Goal: Task Accomplishment & Management: Manage account settings

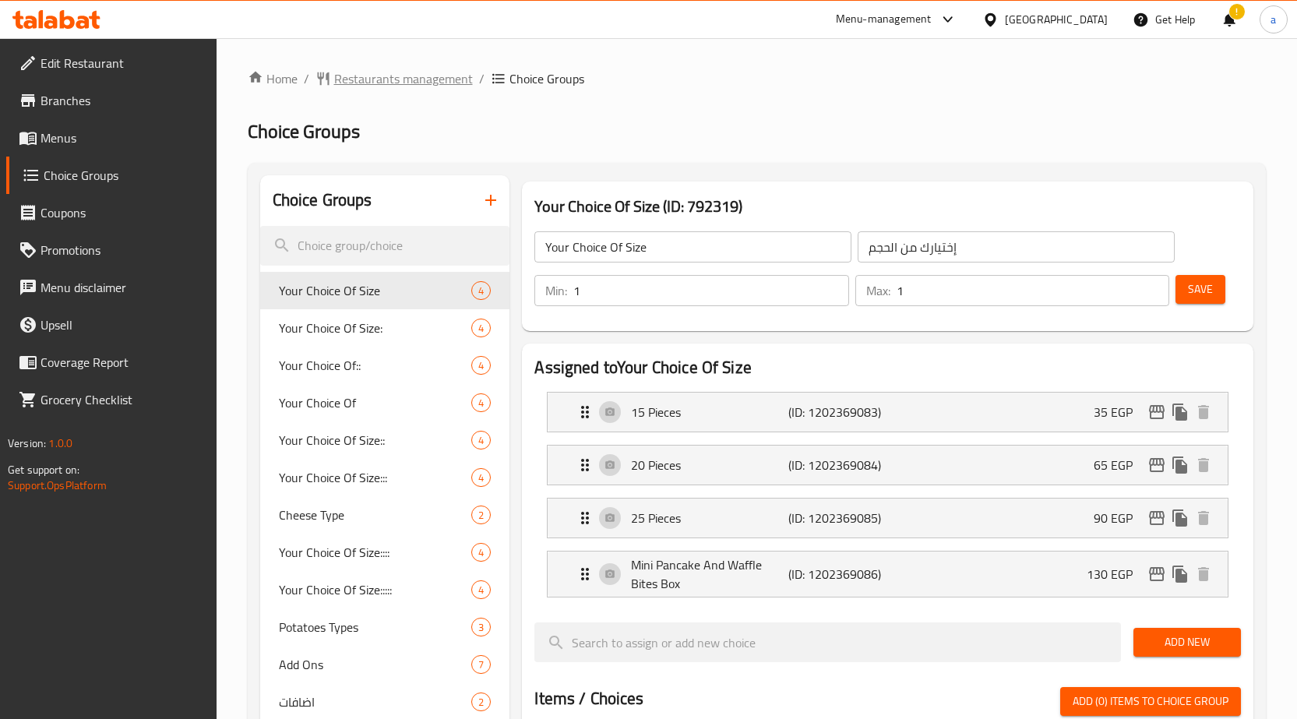
click at [362, 76] on span "Restaurants management" at bounding box center [403, 78] width 139 height 19
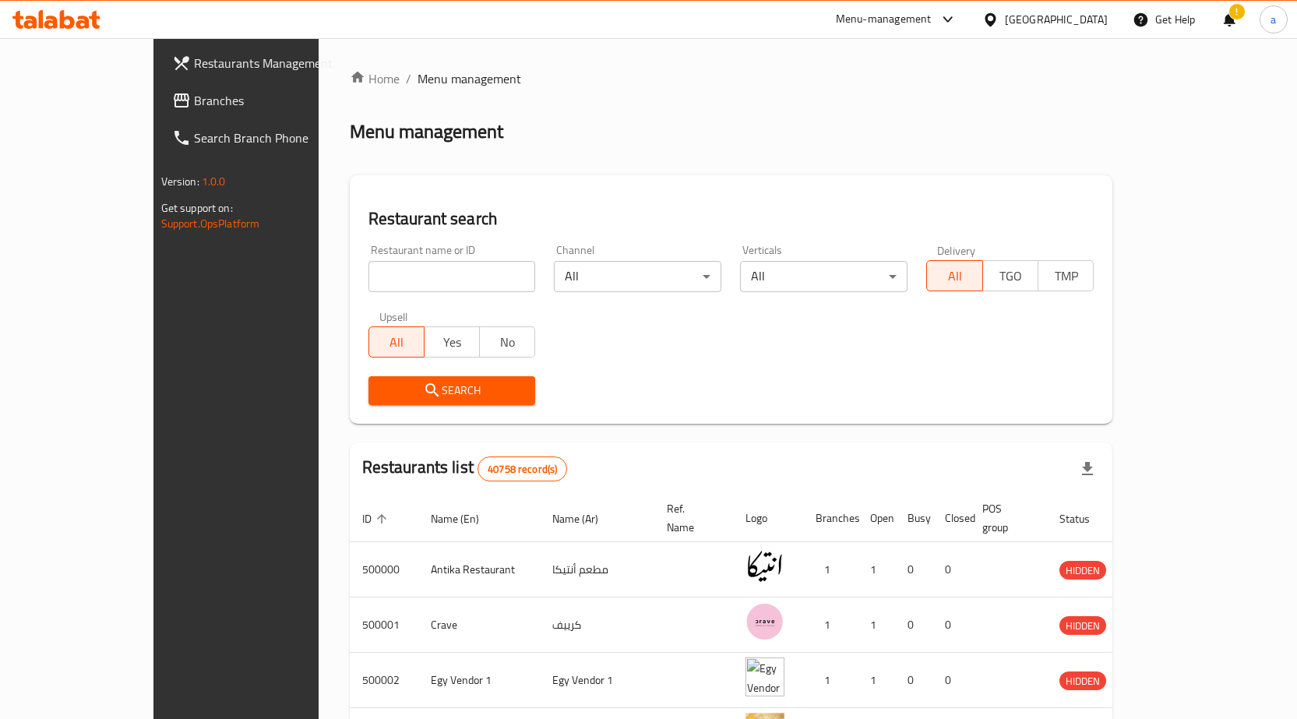
click at [194, 104] on span "Branches" at bounding box center [276, 100] width 164 height 19
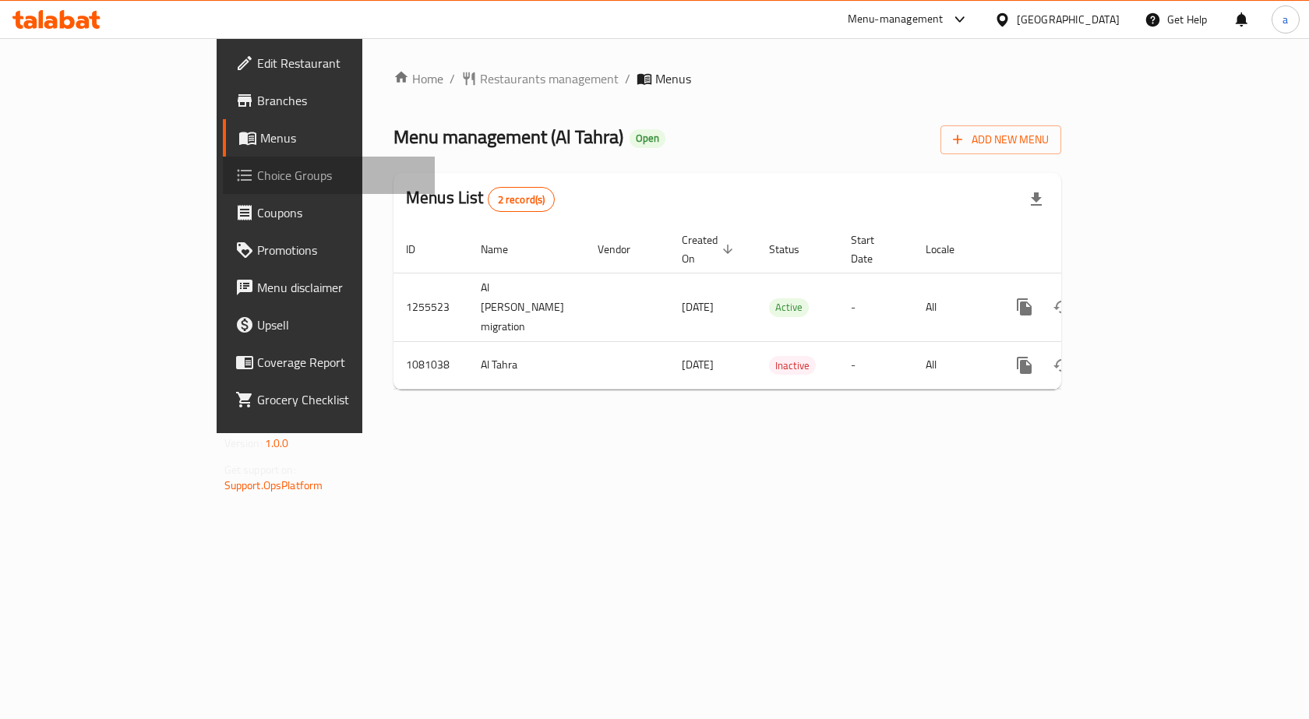
click at [257, 173] on span "Choice Groups" at bounding box center [340, 175] width 166 height 19
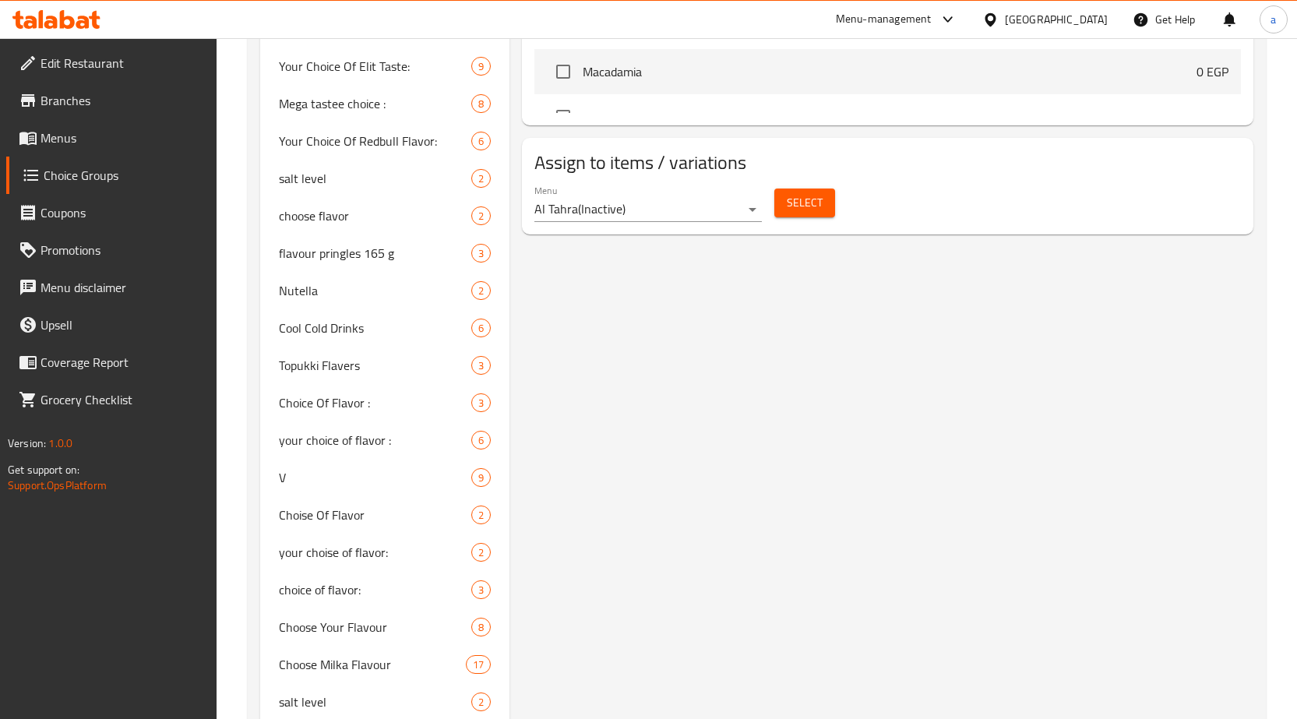
scroll to position [1398, 0]
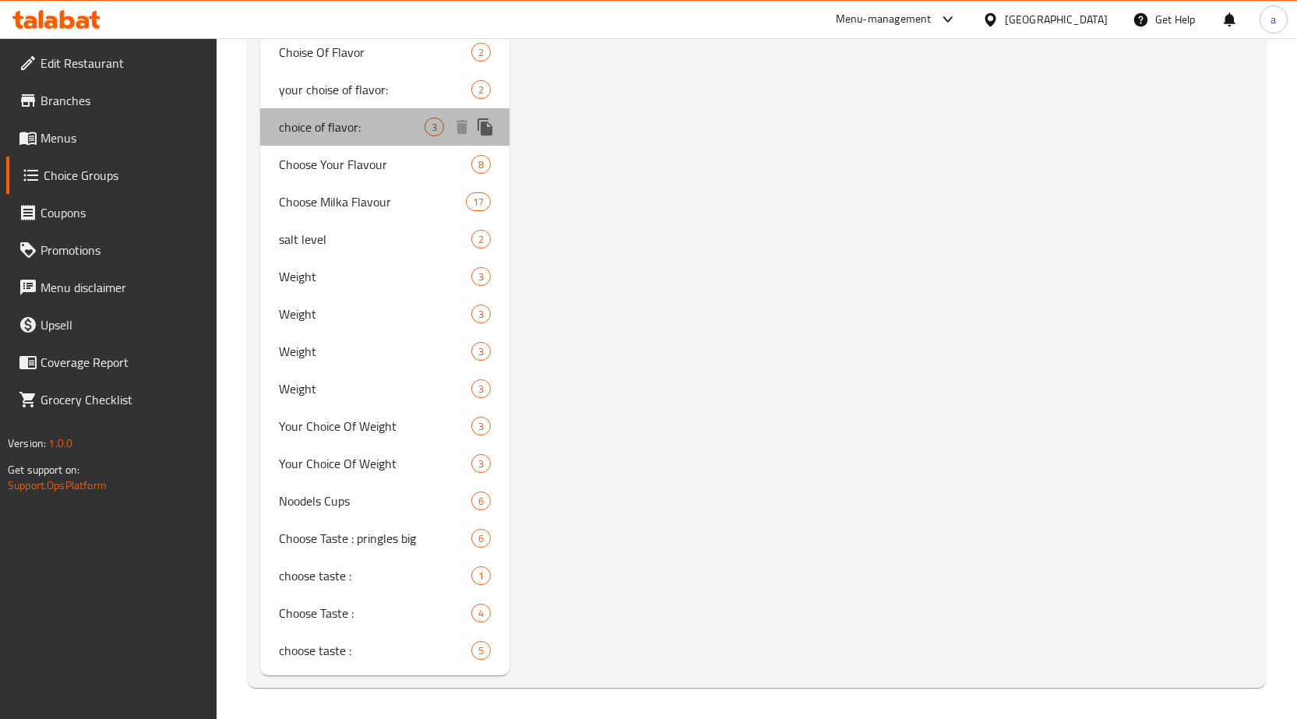
click at [331, 136] on span "choice of flavor:" at bounding box center [352, 127] width 146 height 19
type input "choice of flavor:"
type input "اختيارك من الطعم :"
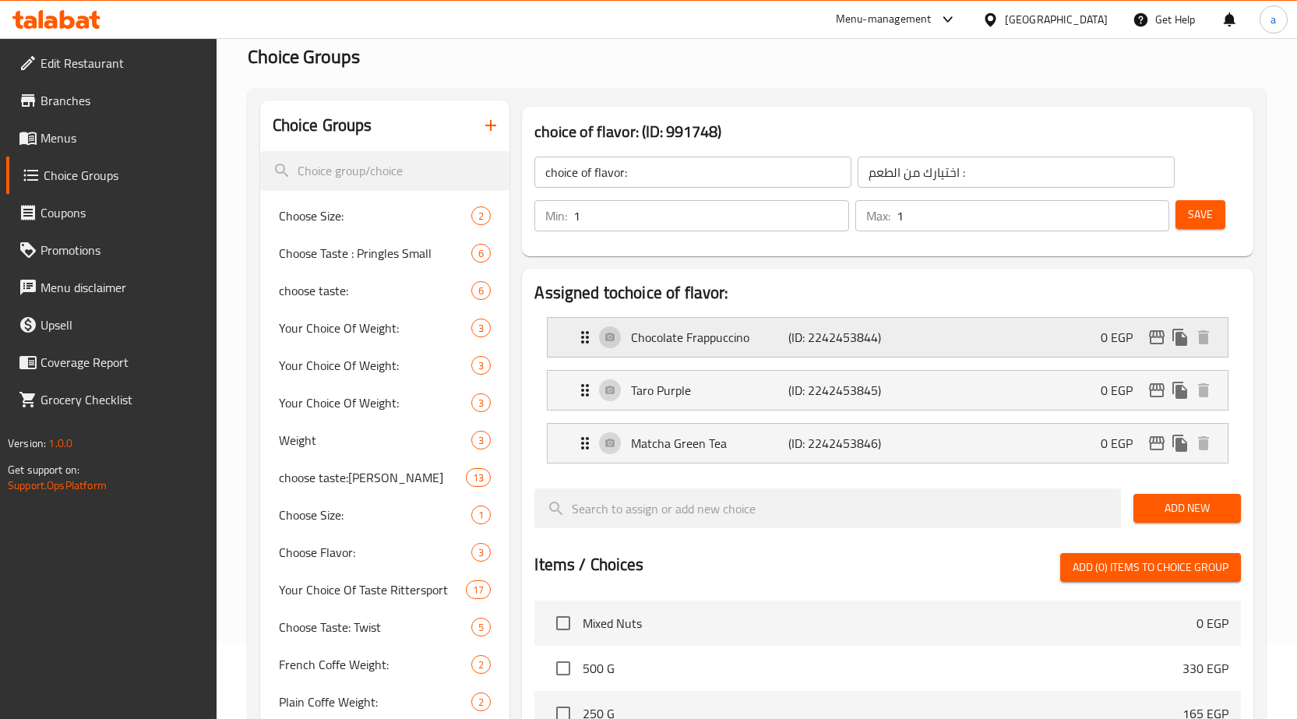
scroll to position [73, 0]
